Goal: Task Accomplishment & Management: Manage account settings

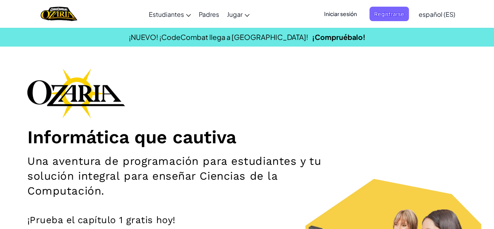
click at [344, 13] on span "Iniciar sesión" at bounding box center [341, 14] width 42 height 14
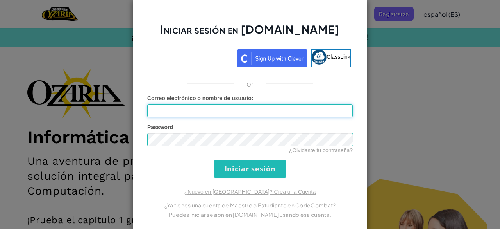
click at [231, 109] on input "Correo electrónico o nombre de usuario :" at bounding box center [249, 110] width 205 height 13
paste input "07201543"
drag, startPoint x: 231, startPoint y: 109, endPoint x: 105, endPoint y: 104, distance: 125.9
click at [105, 104] on div "Iniciar sesión en [DOMAIN_NAME] ClassLink or Error desconocido. Correo electrón…" at bounding box center [250, 114] width 500 height 229
type input "[EMAIL_ADDRESS][DOMAIN_NAME]"
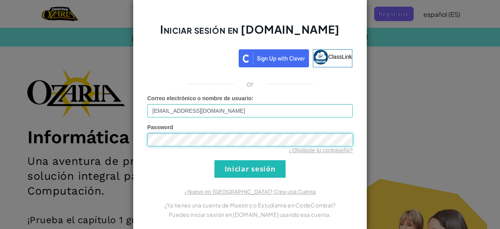
click at [214, 160] on input "Iniciar sesión" at bounding box center [249, 169] width 71 height 18
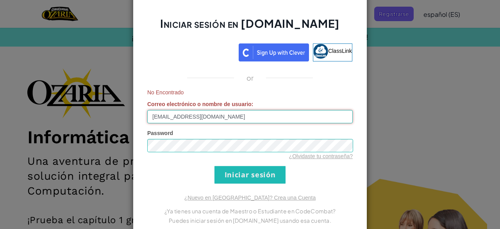
click at [236, 113] on input "[EMAIL_ADDRESS][DOMAIN_NAME]" at bounding box center [249, 116] width 205 height 13
click at [412, 75] on div "Iniciar sesión en [DOMAIN_NAME] ClassLink or No Encontrado Correo electrónico o…" at bounding box center [250, 114] width 500 height 229
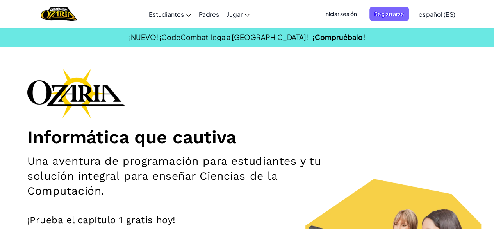
click at [343, 16] on span "Iniciar sesión" at bounding box center [341, 14] width 42 height 14
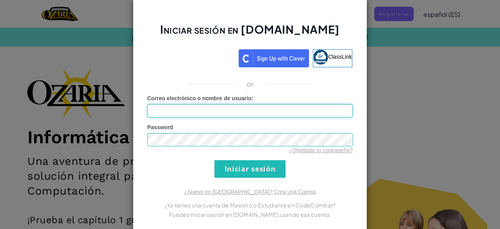
click at [266, 112] on input "Correo electrónico o nombre de usuario :" at bounding box center [249, 110] width 205 height 13
paste input "[EMAIL_ADDRESS][DOMAIN_NAME]"
type input "[EMAIL_ADDRESS][DOMAIN_NAME]"
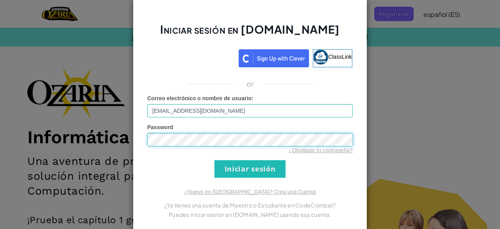
click at [214, 160] on input "Iniciar sesión" at bounding box center [249, 169] width 71 height 18
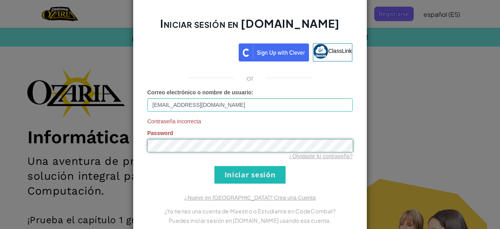
click at [214, 166] on input "Iniciar sesión" at bounding box center [249, 175] width 71 height 18
